Goal: Information Seeking & Learning: Learn about a topic

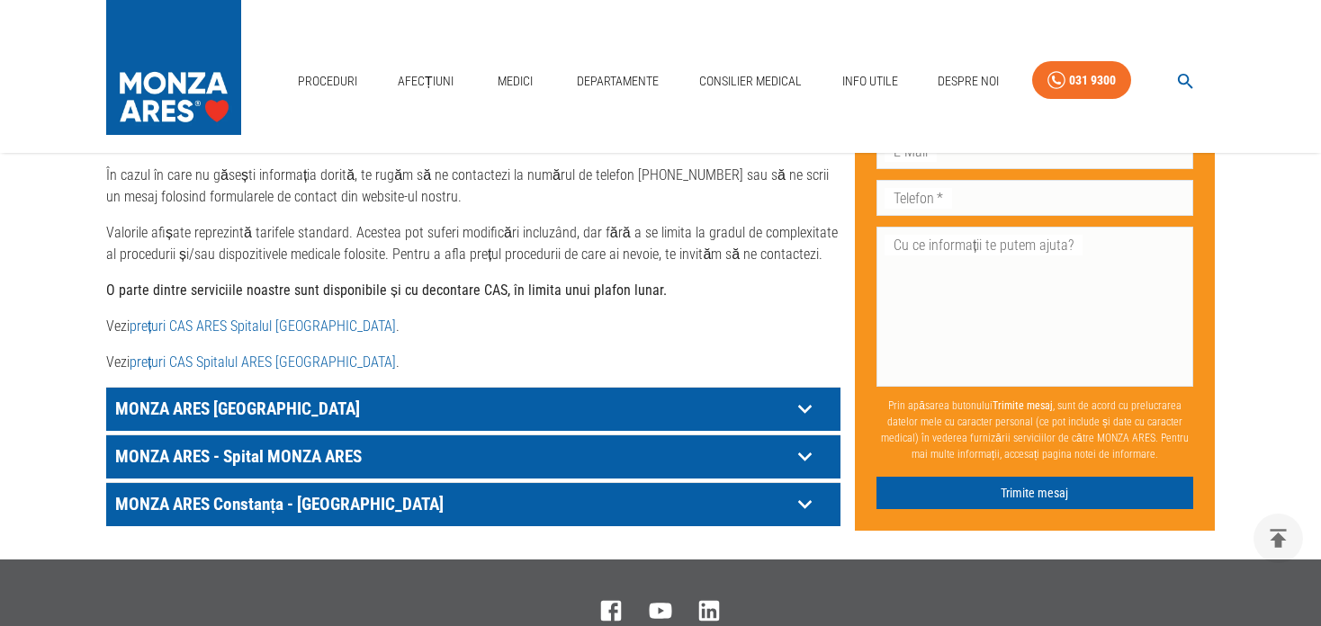
scroll to position [900, 0]
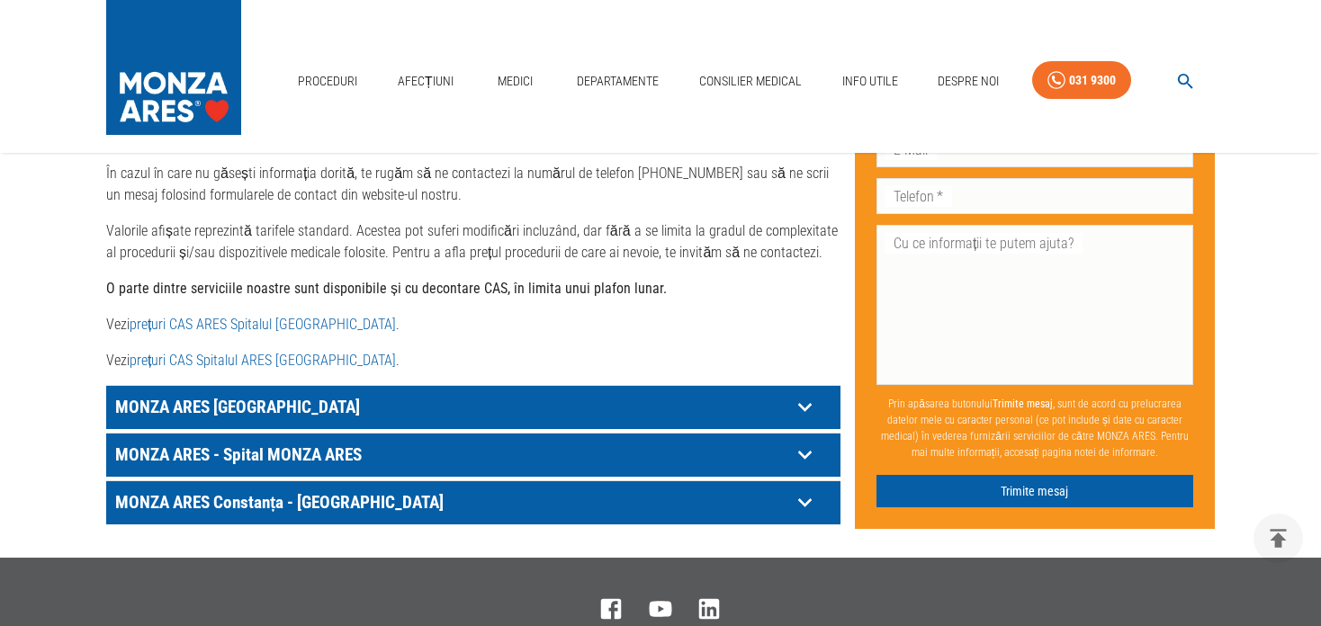
click at [651, 397] on p "MONZA ARES [GEOGRAPHIC_DATA]" at bounding box center [451, 407] width 680 height 28
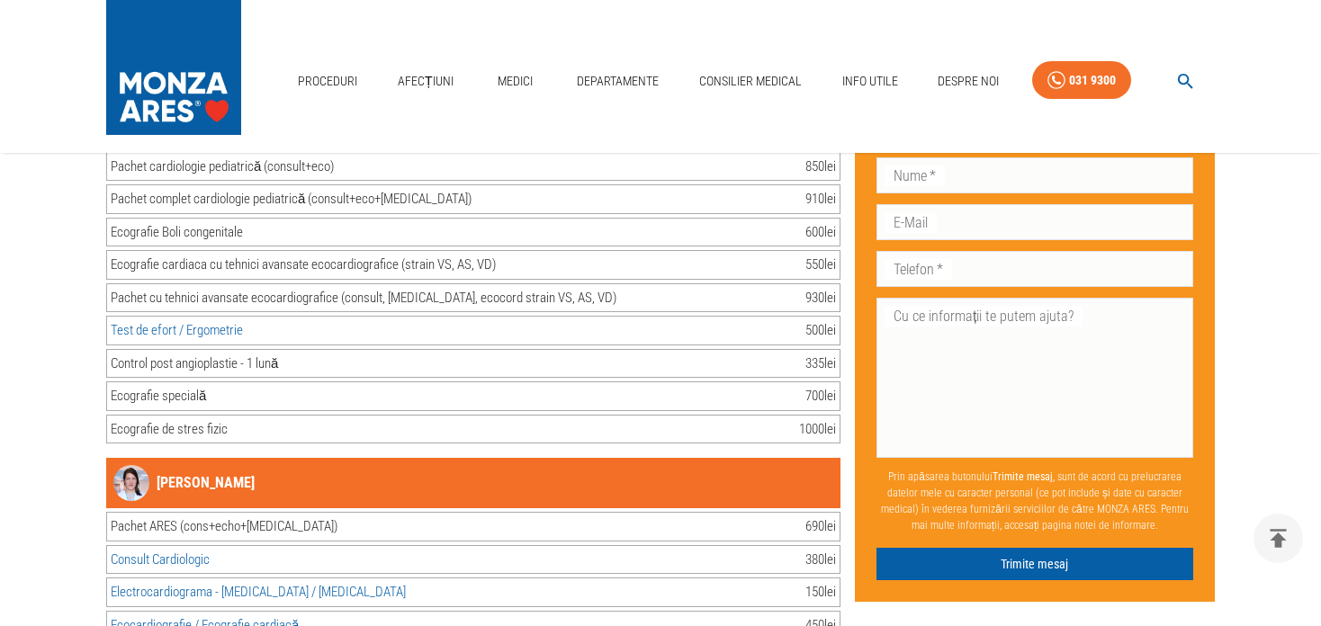
scroll to position [16921, 0]
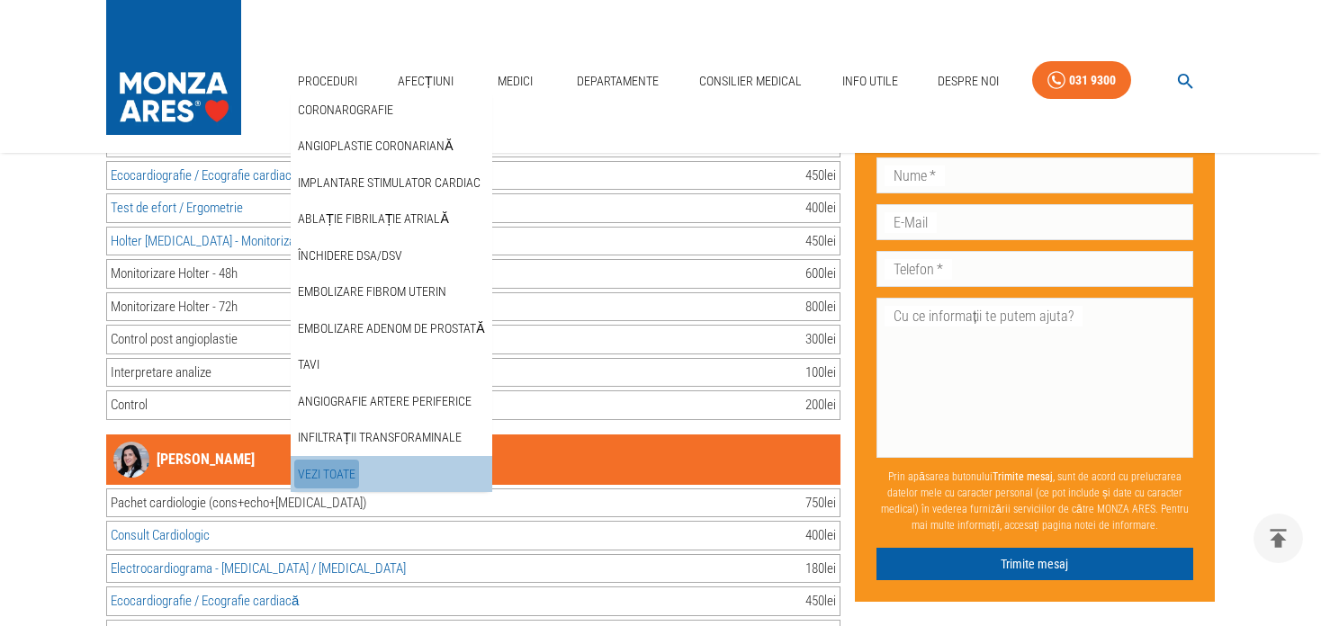
click at [345, 473] on link "Vezi Toate" at bounding box center [326, 475] width 65 height 30
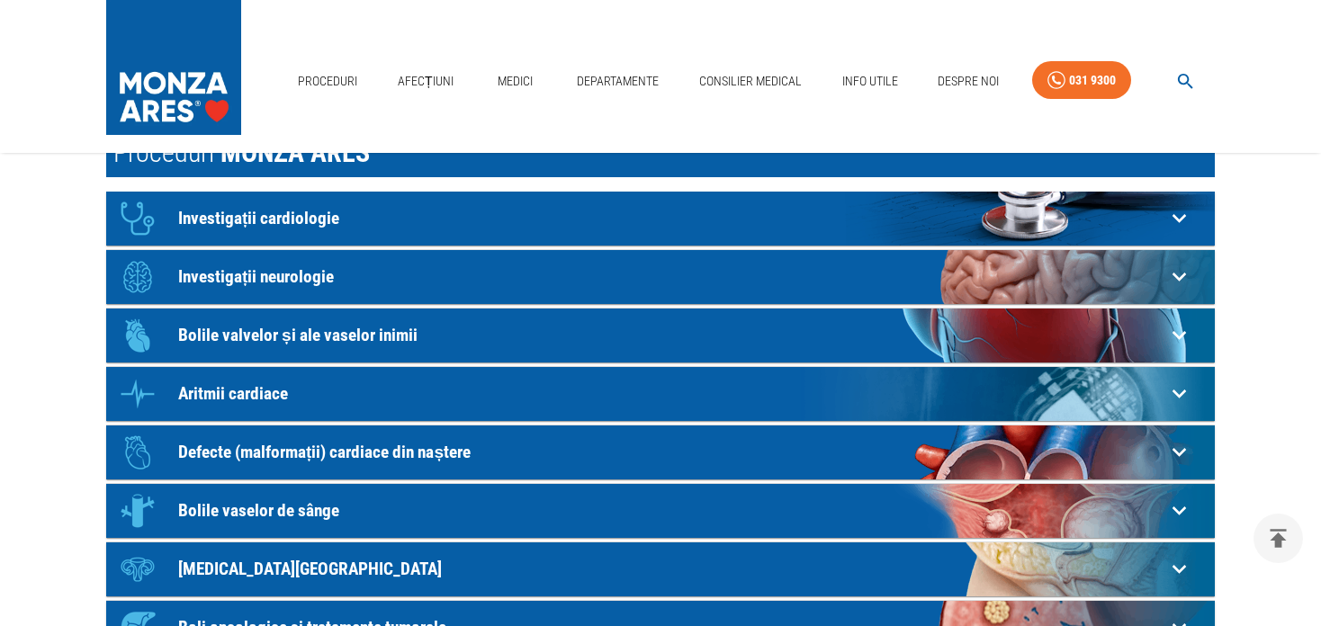
scroll to position [90, 0]
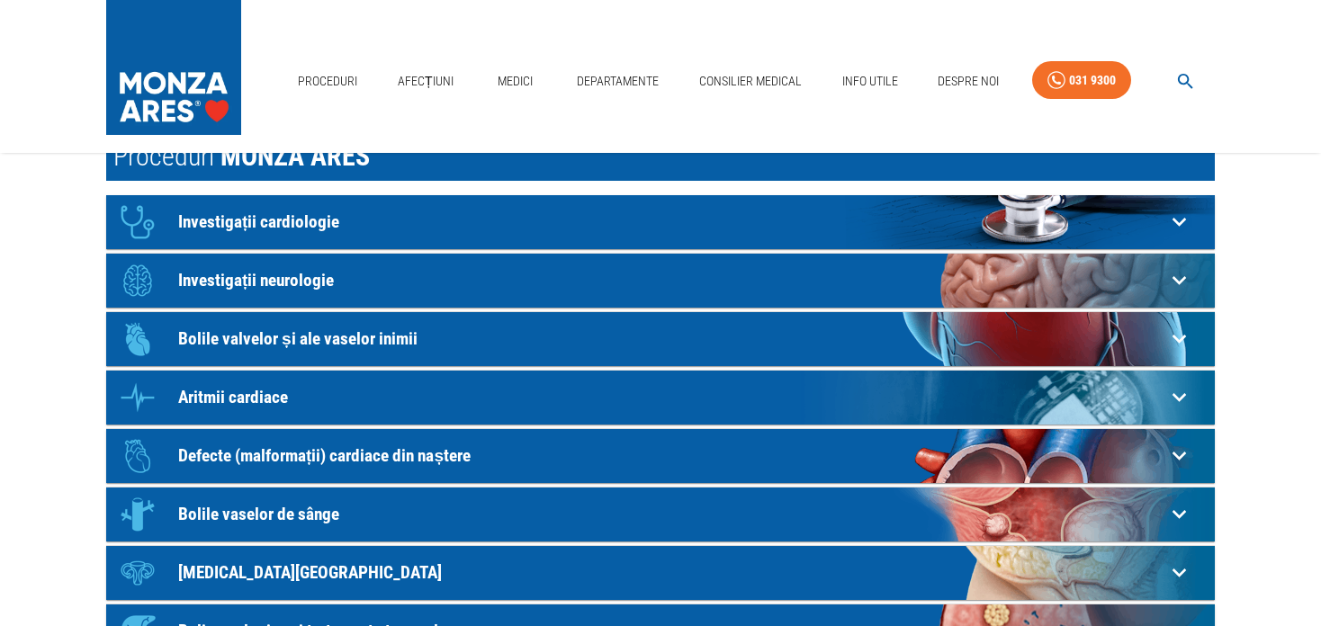
click at [329, 289] on p "Investigații neurologie" at bounding box center [671, 280] width 987 height 19
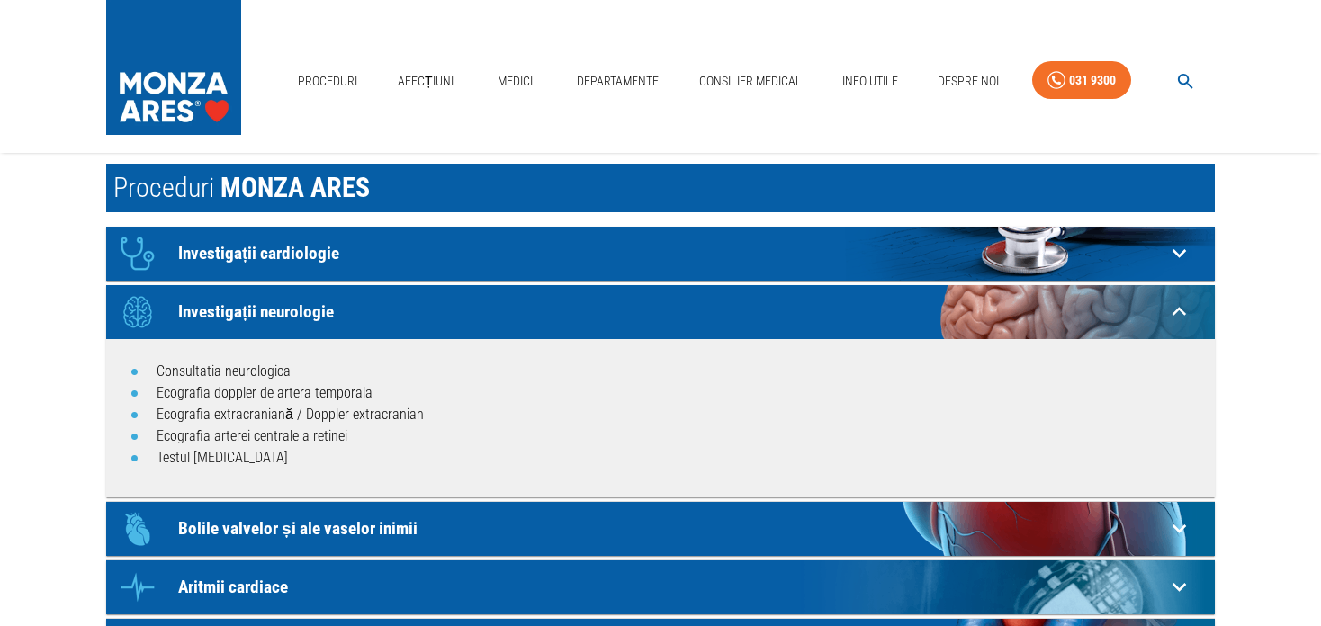
scroll to position [0, 0]
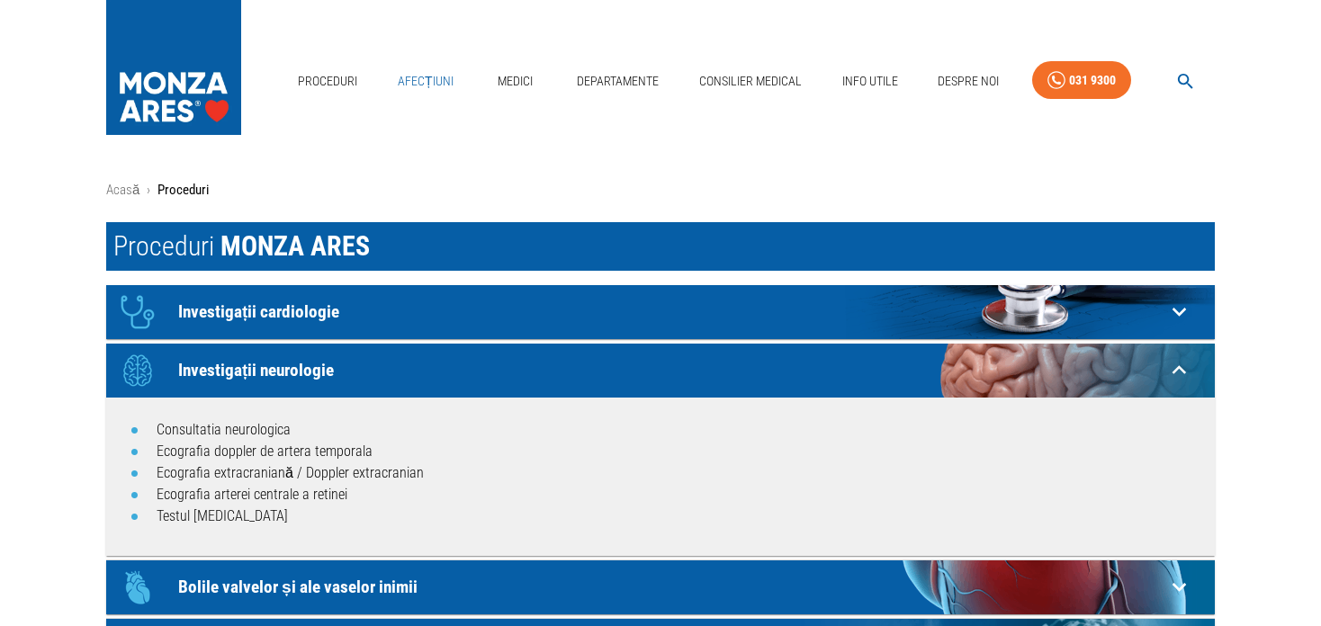
click at [432, 76] on link "Afecțiuni" at bounding box center [426, 81] width 70 height 37
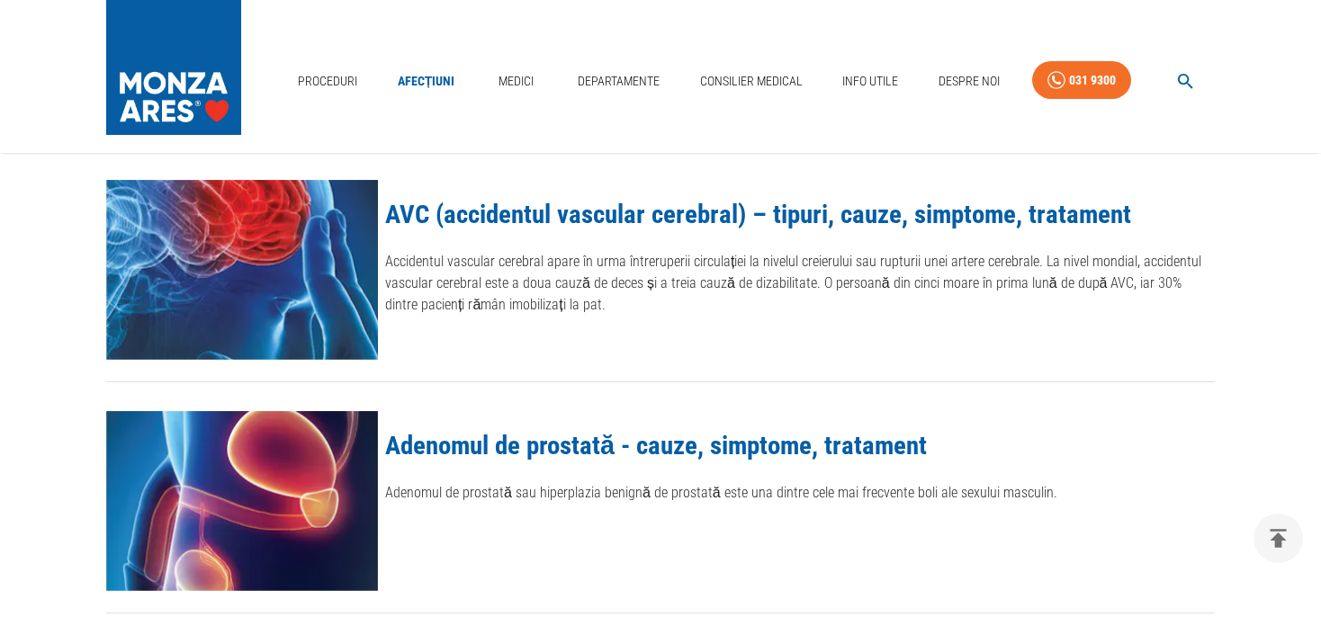
scroll to position [90, 0]
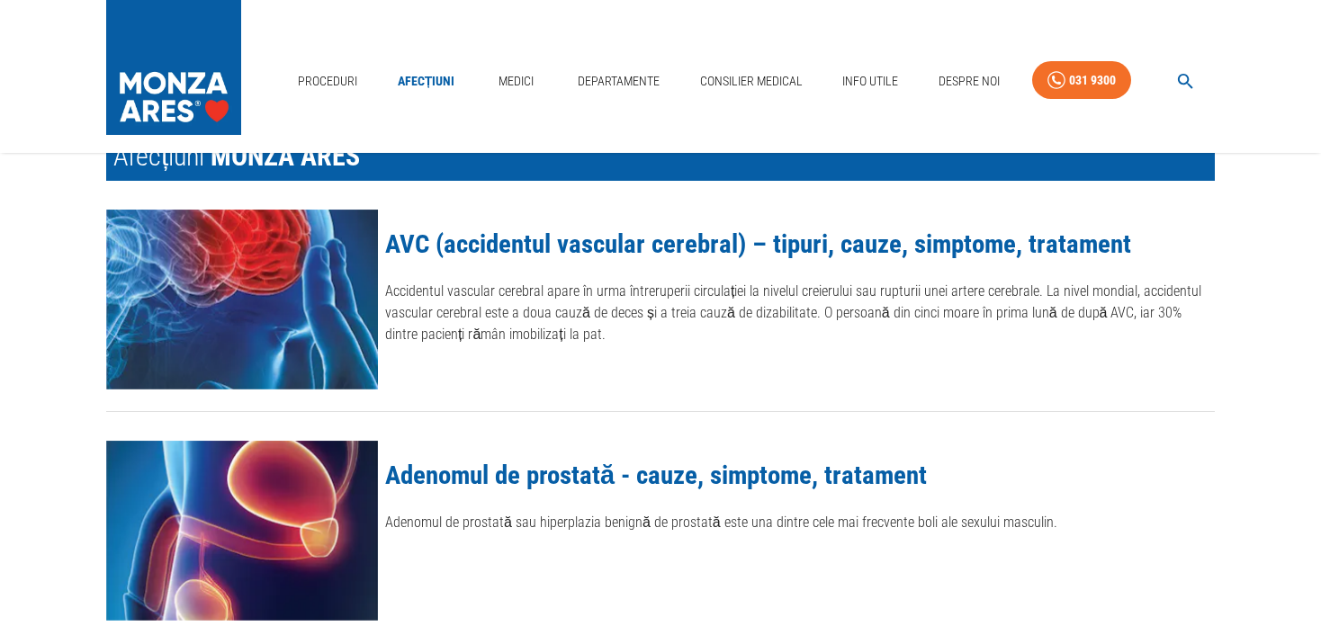
click at [714, 247] on link "AVC (accidentul vascular cerebral) – tipuri, cauze, simptome, tratament" at bounding box center [758, 244] width 746 height 31
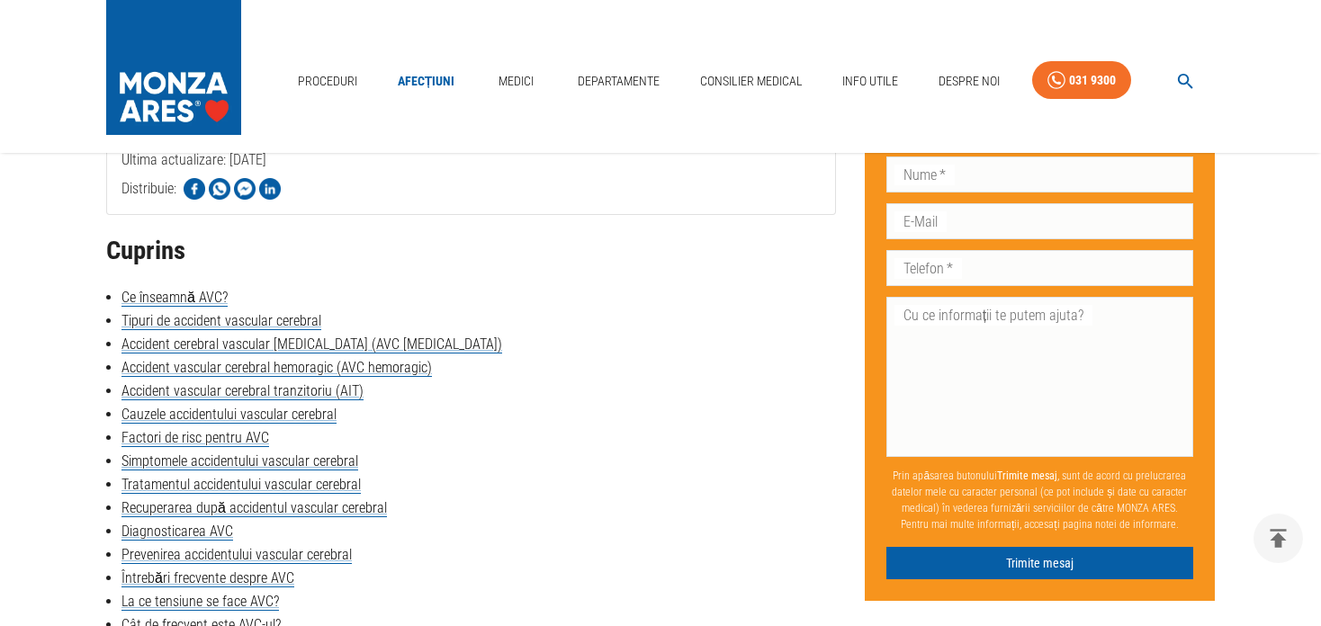
scroll to position [900, 0]
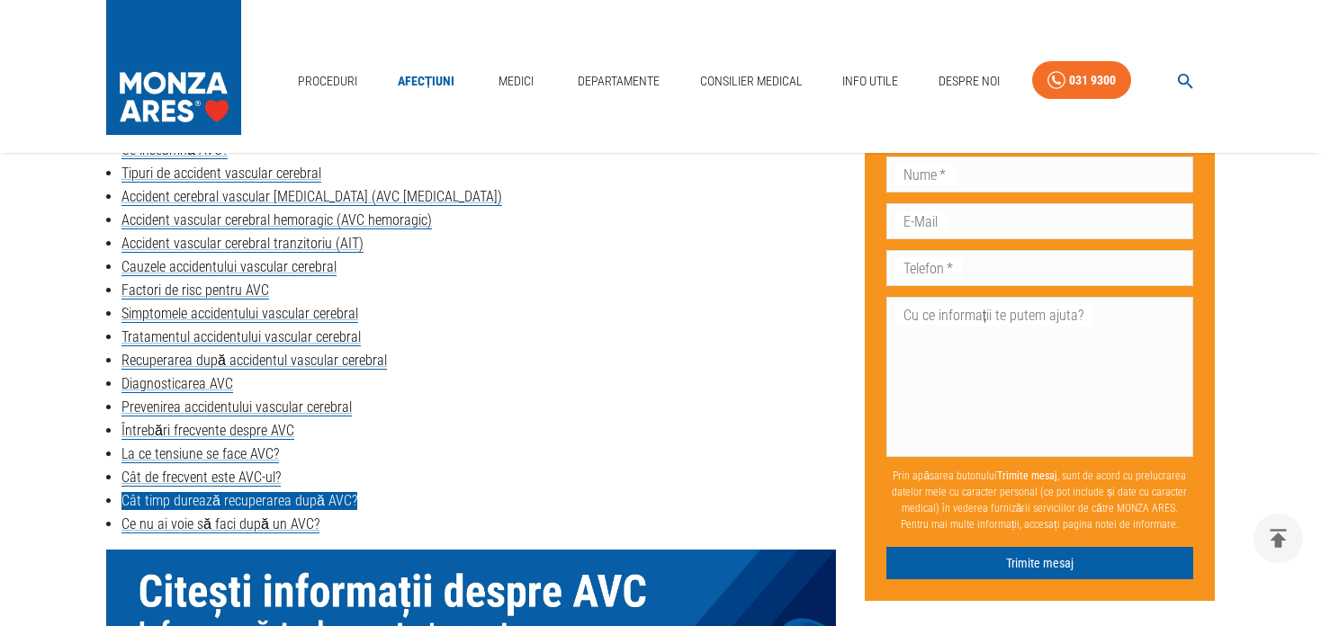
click at [266, 501] on link "Cât timp durează recuperarea după AVC?" at bounding box center [240, 501] width 236 height 18
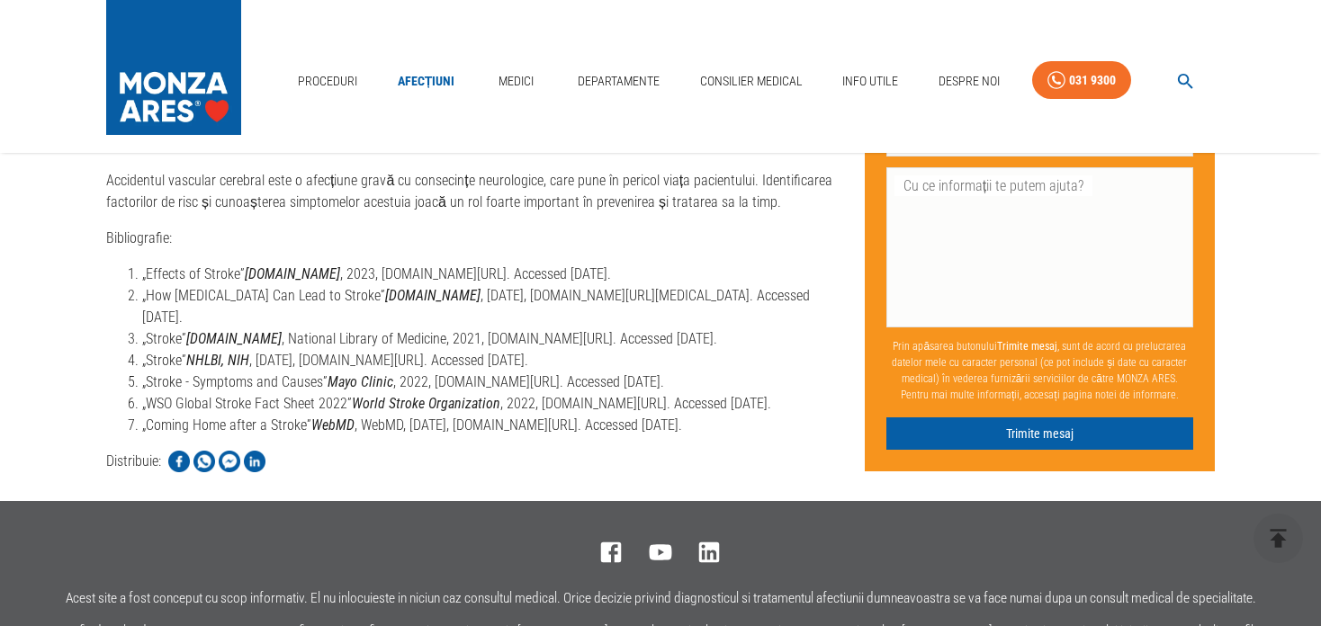
scroll to position [6311, 0]
